Goal: Navigation & Orientation: Find specific page/section

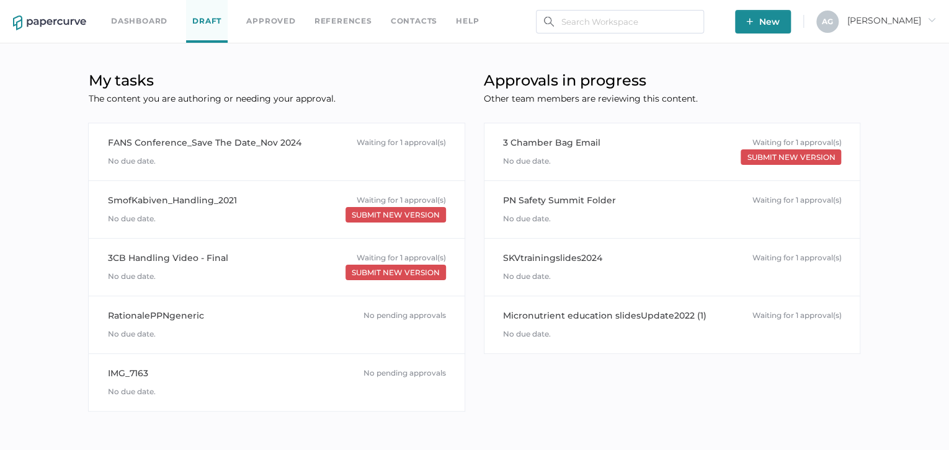
click at [157, 14] on link "Dashboard" at bounding box center [139, 21] width 56 height 14
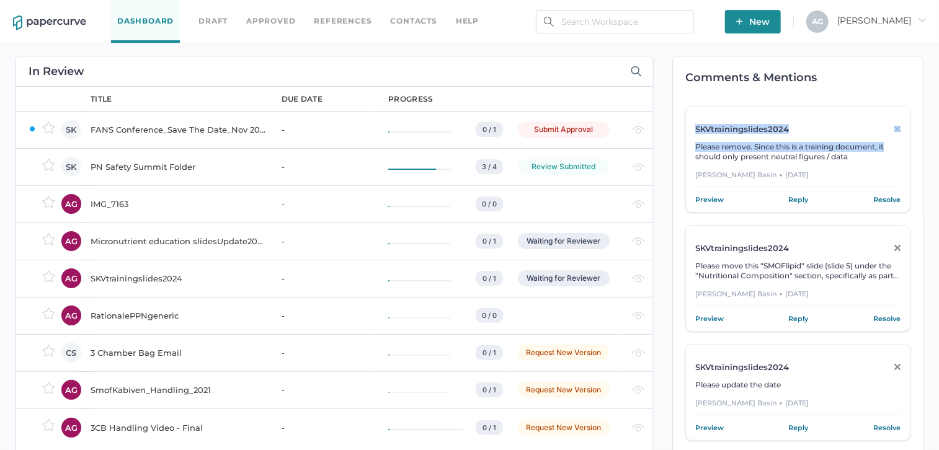
drag, startPoint x: 926, startPoint y: 127, endPoint x: 928, endPoint y: 148, distance: 21.2
click at [924, 148] on div "Comments & Mentions SKVtrainingslides2024 Please remove. Since this is a traini…" at bounding box center [798, 272] width 251 height 433
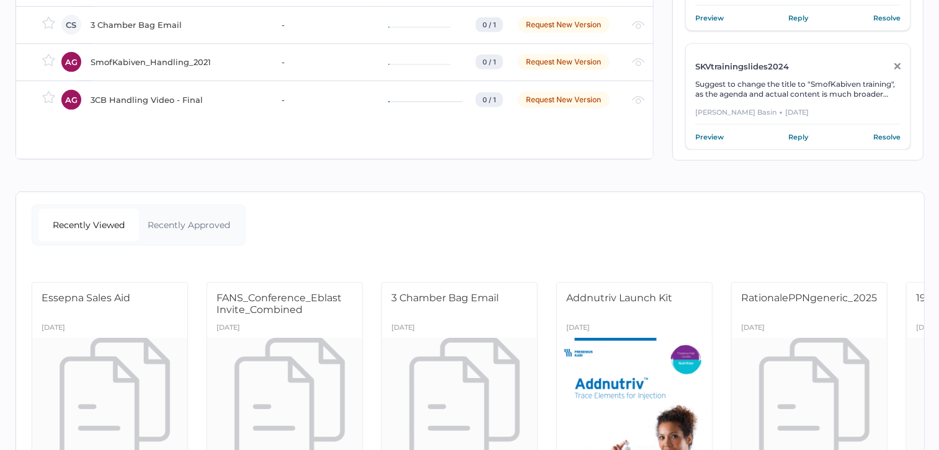
scroll to position [339, 0]
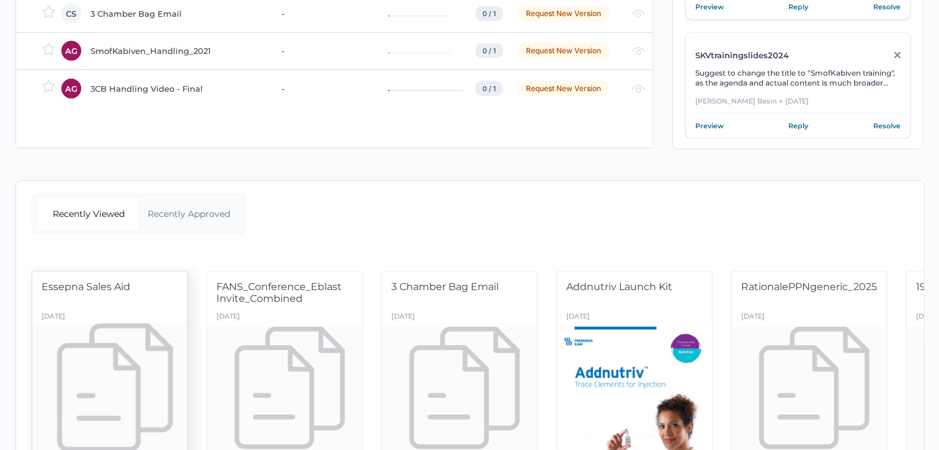
click at [110, 333] on div at bounding box center [110, 392] width 163 height 137
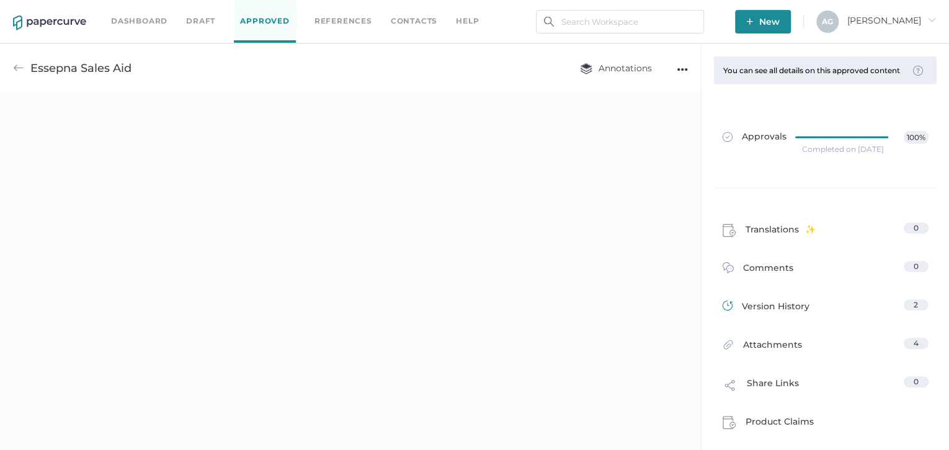
click at [764, 356] on span "Attachments" at bounding box center [772, 347] width 59 height 19
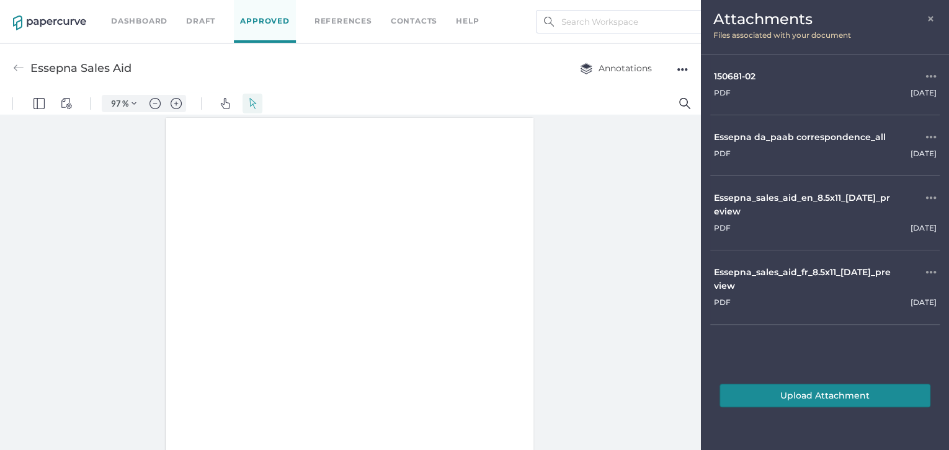
type input "97"
click at [549, 267] on div at bounding box center [350, 285] width 701 height 341
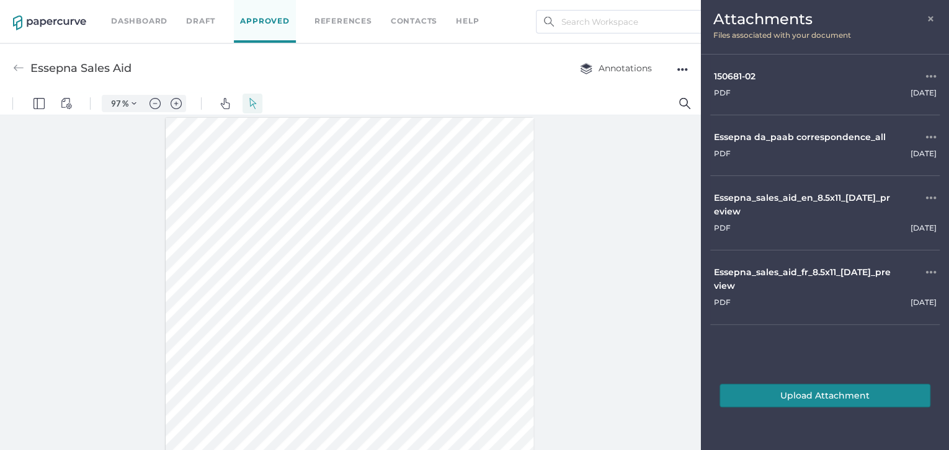
click at [743, 214] on div "Essepna_sales_aid_en_8.5x11_08sept2025_preview" at bounding box center [803, 204] width 179 height 27
click at [766, 296] on div "pdf September 12 Uploaded by Sarah Khouri on September 12, 2025 at 3:34 pm" at bounding box center [825, 301] width 223 height 17
click at [662, 189] on div at bounding box center [350, 285] width 701 height 341
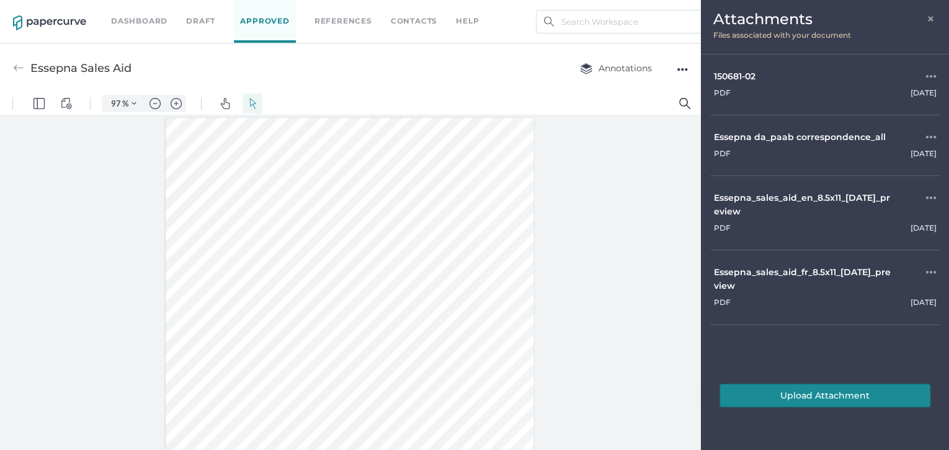
click at [931, 16] on span "×" at bounding box center [932, 17] width 10 height 10
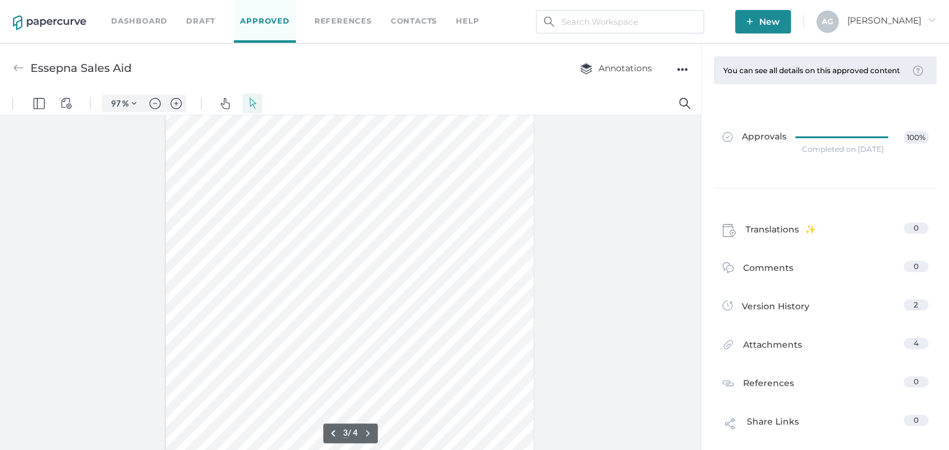
type input "1"
